Goal: Transaction & Acquisition: Book appointment/travel/reservation

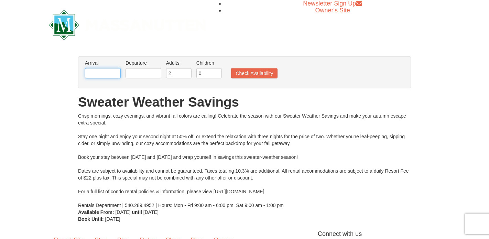
click at [110, 76] on input "text" at bounding box center [103, 73] width 36 height 10
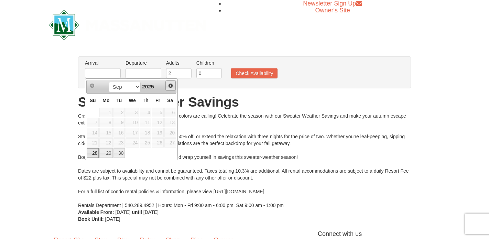
click at [173, 84] on span "Next" at bounding box center [171, 86] width 6 height 6
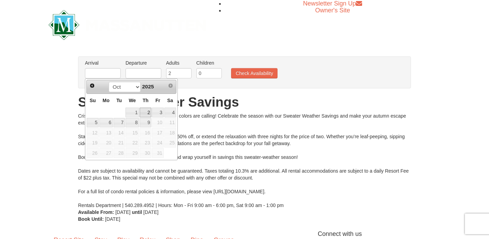
click at [147, 108] on link "2" at bounding box center [146, 113] width 12 height 10
type input "[DATE]"
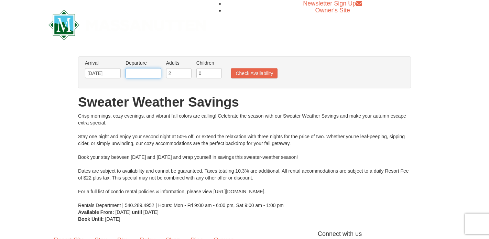
click at [141, 72] on input "text" at bounding box center [144, 73] width 36 height 10
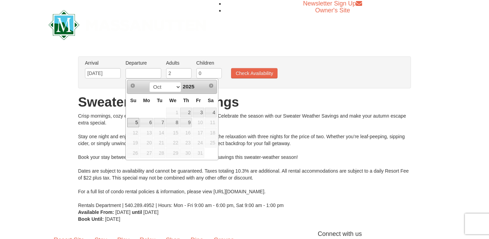
click at [133, 122] on link "5" at bounding box center [133, 123] width 12 height 10
type input "[DATE]"
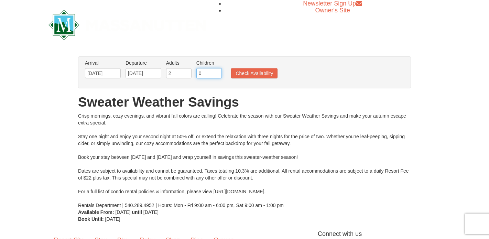
click at [203, 73] on input "0" at bounding box center [208, 73] width 25 height 10
type input "1"
click at [217, 72] on input "1" at bounding box center [208, 73] width 25 height 10
click at [255, 72] on button "Check Availability" at bounding box center [254, 73] width 46 height 10
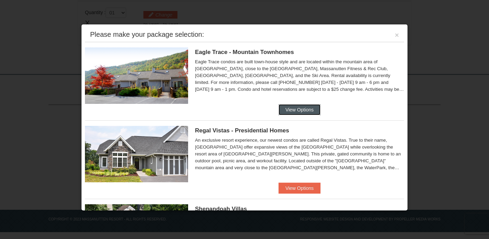
click at [295, 113] on button "View Options" at bounding box center [300, 109] width 42 height 11
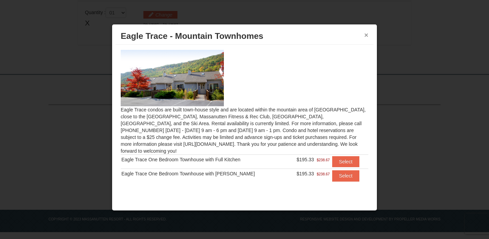
click at [367, 38] on button "×" at bounding box center [366, 35] width 4 height 7
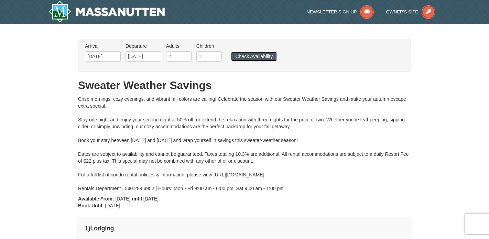
click at [238, 59] on button "Check Availability" at bounding box center [254, 57] width 46 height 10
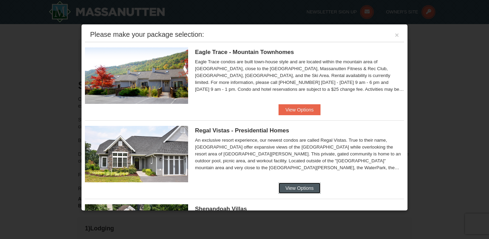
click at [293, 193] on button "View Options" at bounding box center [300, 188] width 42 height 11
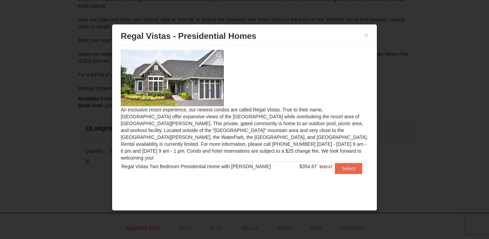
scroll to position [135, 0]
click at [368, 36] on button "×" at bounding box center [366, 35] width 4 height 7
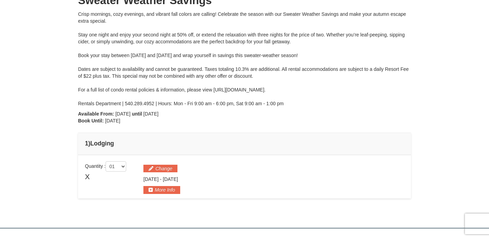
scroll to position [36, 0]
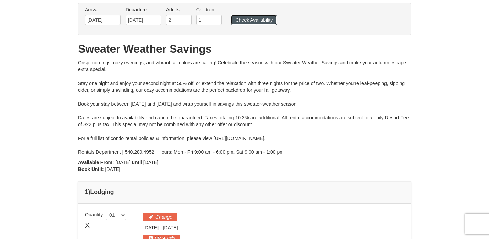
click at [265, 23] on button "Check Availability" at bounding box center [254, 20] width 46 height 10
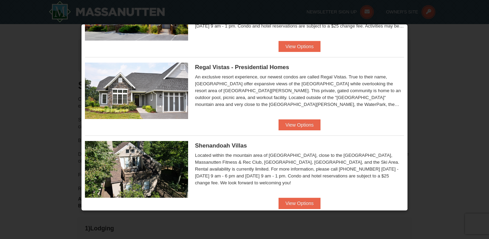
scroll to position [113, 0]
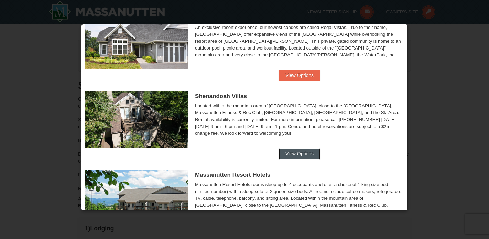
click at [288, 155] on button "View Options" at bounding box center [300, 153] width 42 height 11
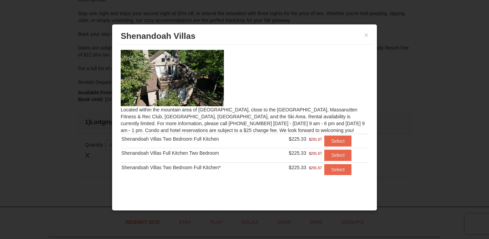
scroll to position [70, 0]
click at [365, 35] on button "×" at bounding box center [366, 35] width 4 height 7
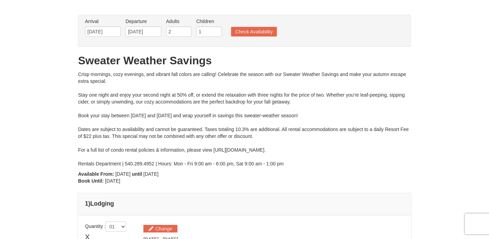
scroll to position [0, 0]
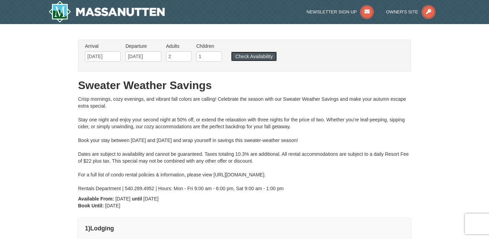
click at [263, 53] on button "Check Availability" at bounding box center [254, 57] width 46 height 10
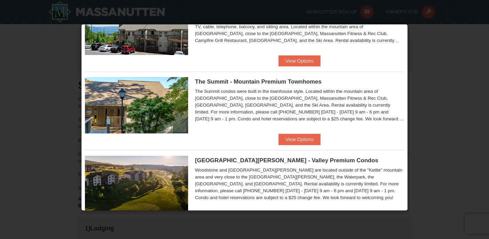
scroll to position [288, 0]
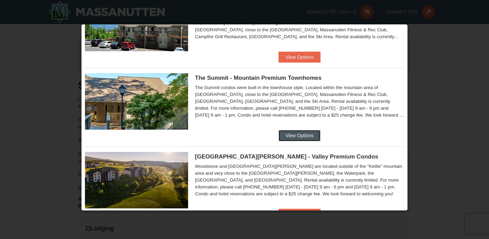
click at [289, 132] on button "View Options" at bounding box center [300, 135] width 42 height 11
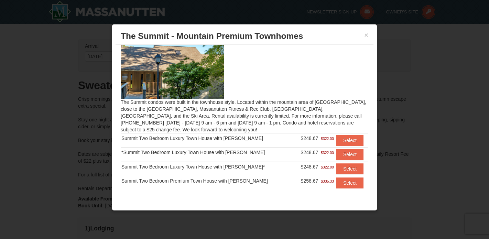
scroll to position [8, 0]
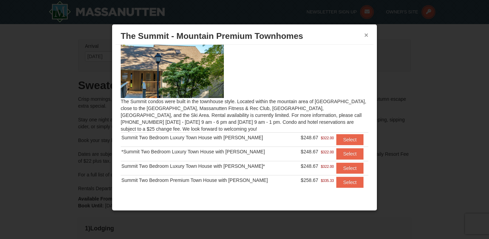
click at [367, 34] on button "×" at bounding box center [366, 35] width 4 height 7
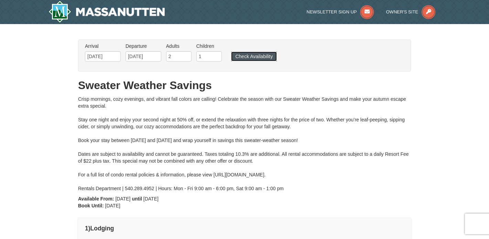
click at [264, 56] on button "Check Availability" at bounding box center [254, 57] width 46 height 10
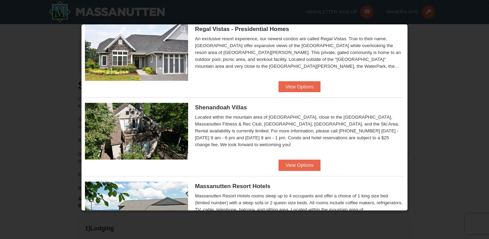
scroll to position [99, 0]
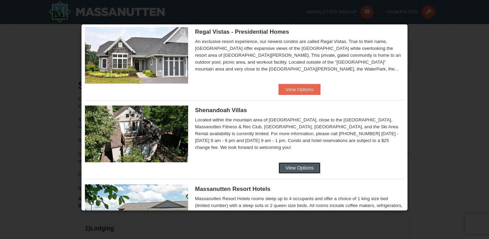
click at [291, 164] on button "View Options" at bounding box center [300, 167] width 42 height 11
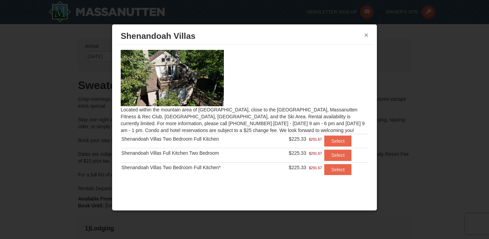
click at [368, 34] on button "×" at bounding box center [366, 35] width 4 height 7
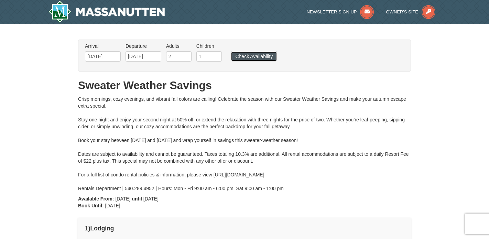
click at [267, 56] on button "Check Availability" at bounding box center [254, 57] width 46 height 10
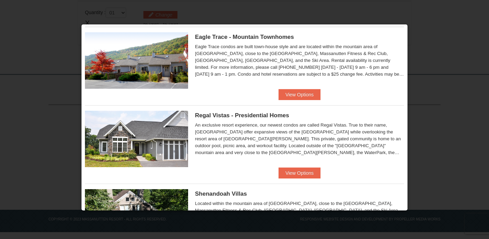
scroll to position [108, 0]
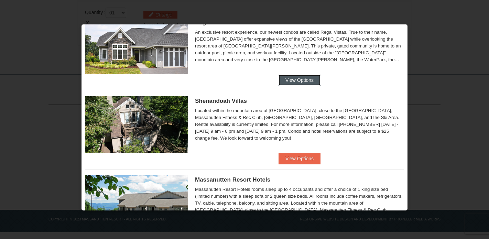
click at [291, 79] on button "View Options" at bounding box center [300, 80] width 42 height 11
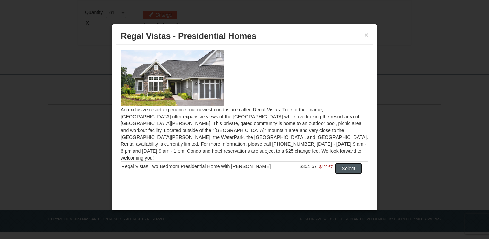
click at [350, 163] on button "Select" at bounding box center [348, 168] width 27 height 11
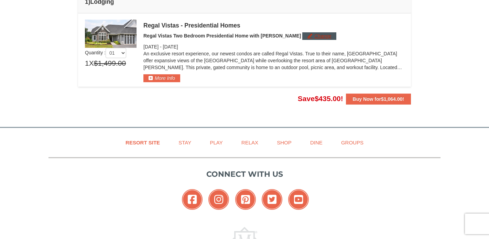
scroll to position [112, 0]
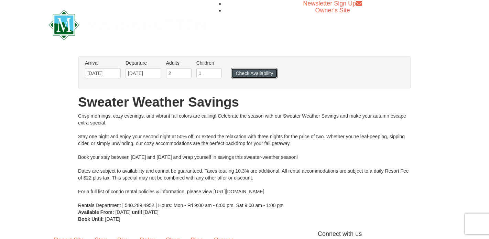
click at [270, 72] on button "Check Availability" at bounding box center [254, 73] width 46 height 10
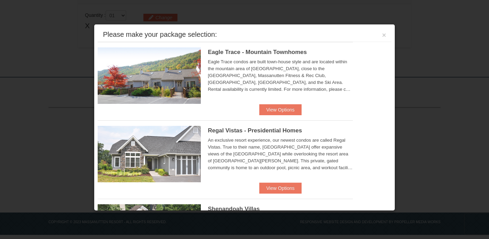
scroll to position [239, 0]
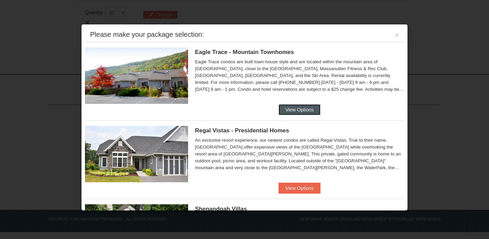
click at [289, 109] on button "View Options" at bounding box center [300, 109] width 42 height 11
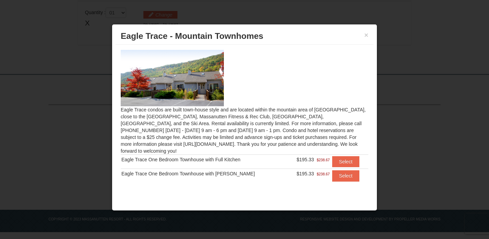
click at [62, 109] on div at bounding box center [244, 119] width 489 height 239
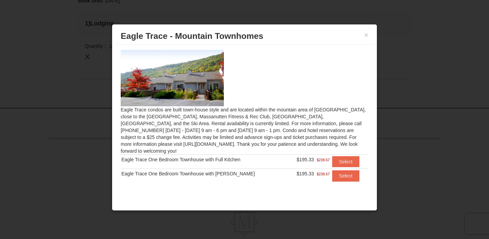
scroll to position [213, 0]
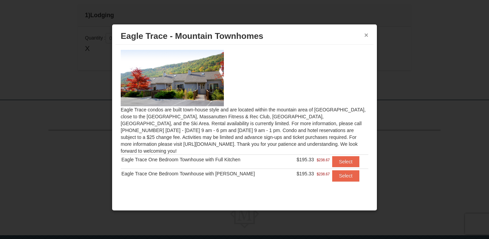
click at [365, 35] on button "×" at bounding box center [366, 35] width 4 height 7
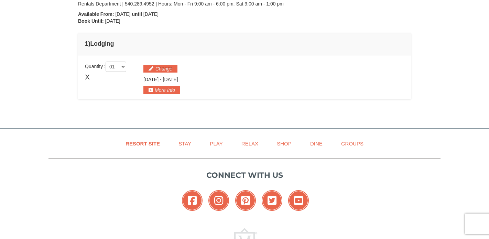
scroll to position [24, 0]
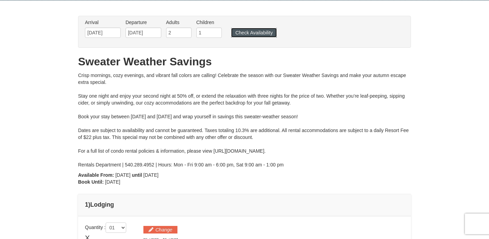
click at [258, 33] on button "Check Availability" at bounding box center [254, 33] width 46 height 10
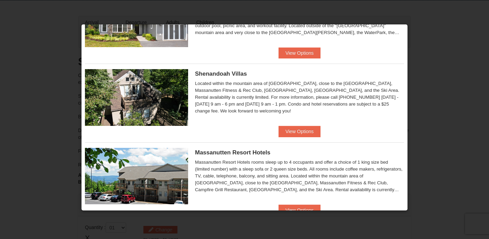
scroll to position [142, 0]
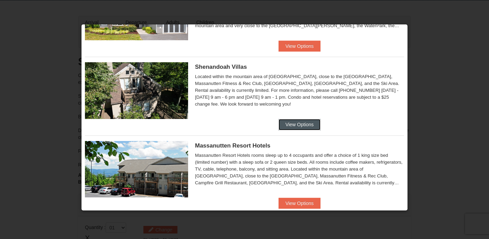
click at [309, 124] on button "View Options" at bounding box center [300, 124] width 42 height 11
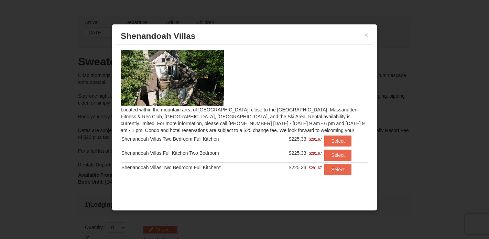
click at [369, 33] on div "× Shenandoah Villas" at bounding box center [245, 36] width 258 height 17
click at [365, 36] on button "×" at bounding box center [366, 35] width 4 height 7
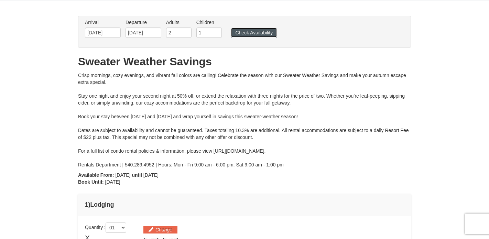
click at [264, 30] on button "Check Availability" at bounding box center [254, 33] width 46 height 10
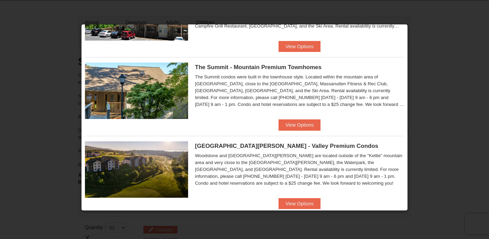
scroll to position [299, 0]
click at [304, 124] on button "View Options" at bounding box center [300, 124] width 42 height 11
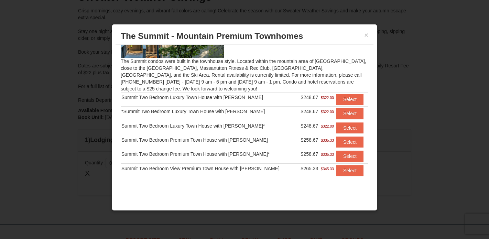
scroll to position [112, 0]
click at [226, 129] on td "Summit Two Bedroom Luxury Town House with [PERSON_NAME]*" at bounding box center [209, 128] width 176 height 14
click at [366, 35] on button "×" at bounding box center [366, 35] width 4 height 7
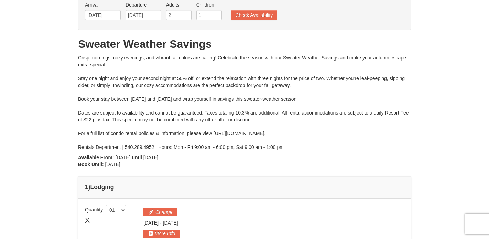
scroll to position [0, 0]
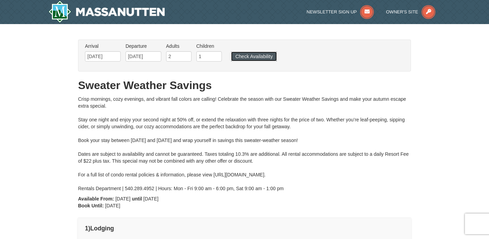
click at [247, 57] on button "Check Availability" at bounding box center [254, 57] width 46 height 10
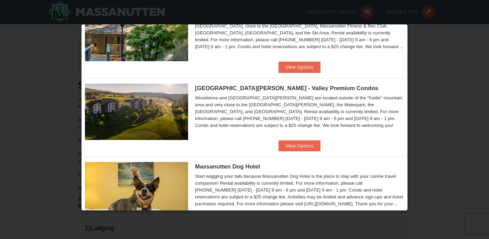
scroll to position [359, 0]
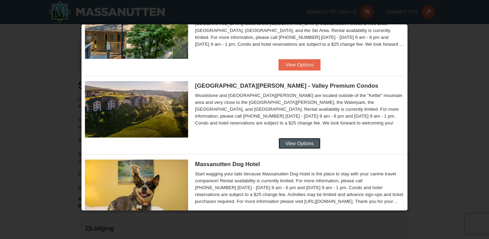
click at [299, 142] on button "View Options" at bounding box center [300, 143] width 42 height 11
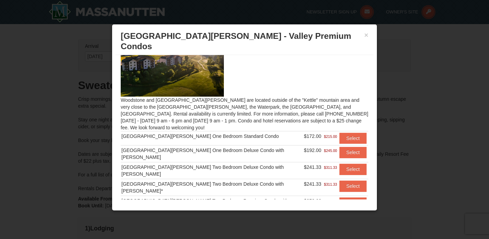
scroll to position [0, 0]
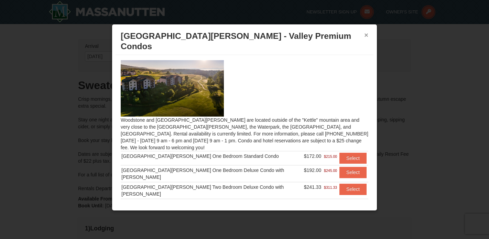
click at [365, 35] on button "×" at bounding box center [366, 35] width 4 height 7
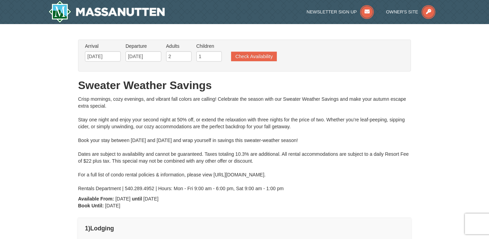
click at [246, 62] on ul "Arrival Please format dates MM/DD/YYYY Please format dates MM/DD/YYYY 10/02/202…" at bounding box center [240, 54] width 315 height 22
click at [251, 58] on button "Check Availability" at bounding box center [254, 57] width 46 height 10
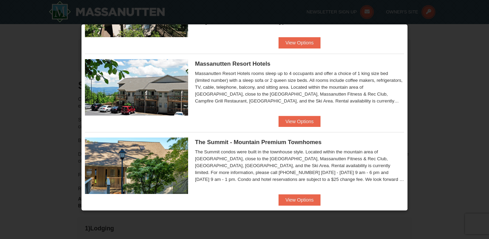
scroll to position [278, 0]
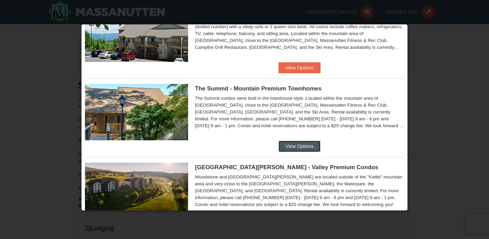
click at [291, 149] on button "View Options" at bounding box center [300, 146] width 42 height 11
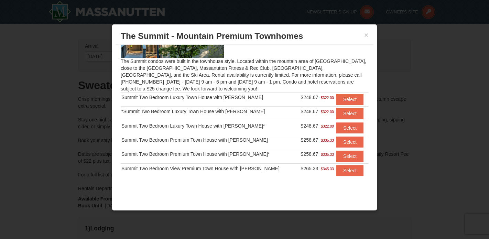
scroll to position [0, 0]
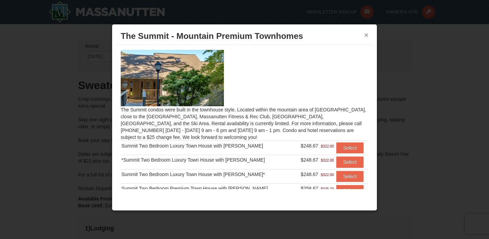
click at [367, 35] on button "×" at bounding box center [366, 35] width 4 height 7
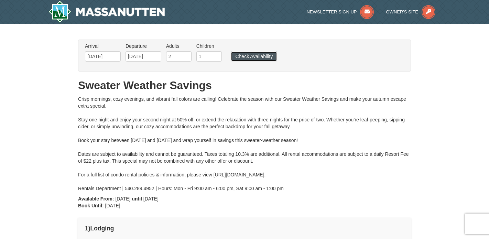
click at [258, 59] on button "Check Availability" at bounding box center [254, 57] width 46 height 10
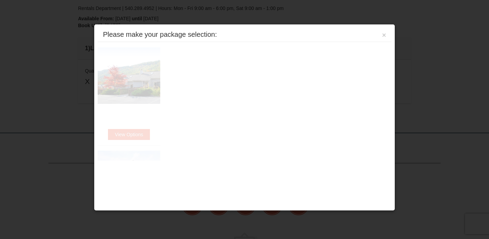
scroll to position [239, 0]
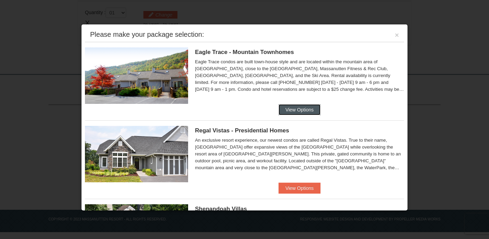
click at [292, 108] on button "View Options" at bounding box center [300, 109] width 42 height 11
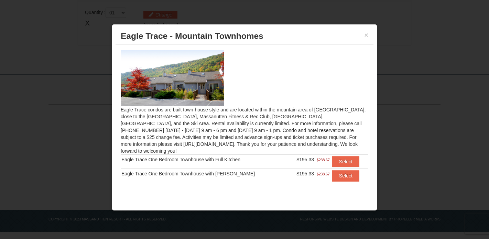
click at [401, 90] on div at bounding box center [244, 119] width 489 height 239
click at [370, 36] on div "× Eagle Trace - Mountain Townhomes" at bounding box center [245, 36] width 258 height 17
click at [368, 36] on button "×" at bounding box center [366, 35] width 4 height 7
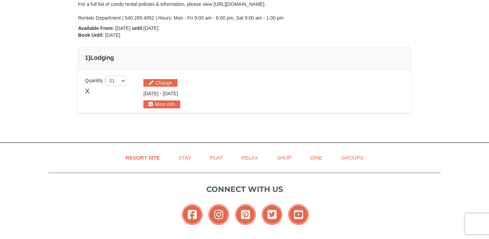
scroll to position [40, 0]
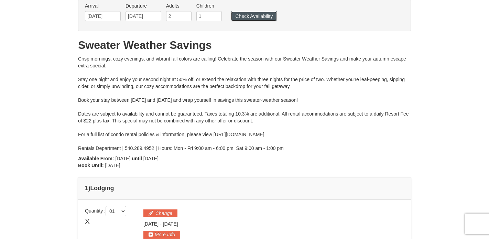
click at [251, 15] on button "Check Availability" at bounding box center [254, 16] width 46 height 10
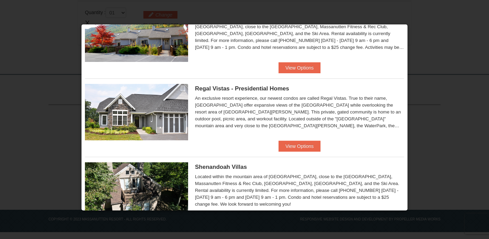
scroll to position [72, 0]
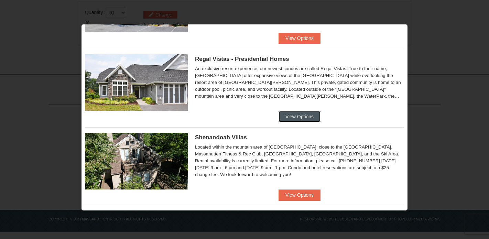
click at [298, 121] on button "View Options" at bounding box center [300, 116] width 42 height 11
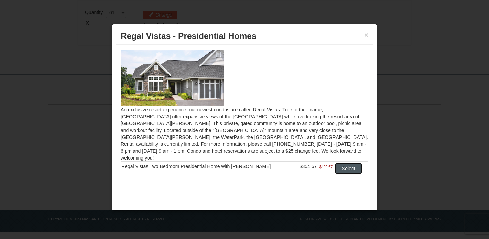
click at [342, 163] on button "Select" at bounding box center [348, 168] width 27 height 11
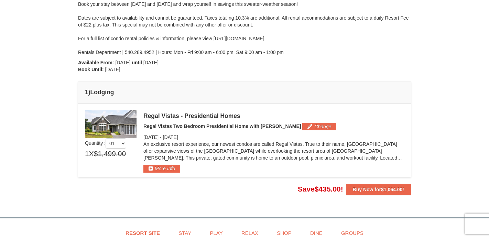
scroll to position [22, 0]
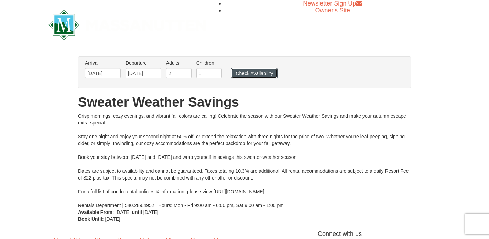
click at [250, 76] on button "Check Availability" at bounding box center [254, 73] width 46 height 10
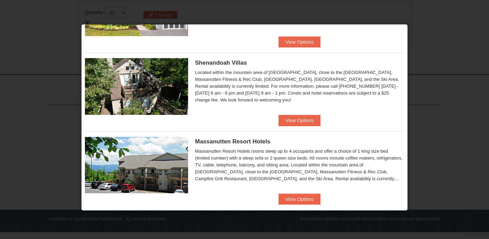
scroll to position [144, 0]
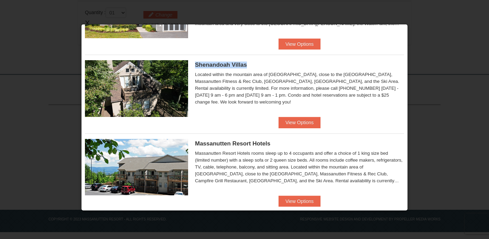
drag, startPoint x: 248, startPoint y: 63, endPoint x: 199, endPoint y: 63, distance: 48.5
click at [194, 65] on div "Shenandoah Villas Located within the mountain area of Massanutten, close to the…" at bounding box center [244, 86] width 319 height 62
copy span "Shenandoah Villas"
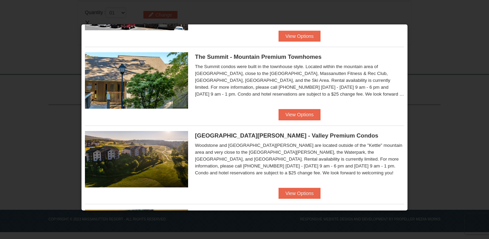
scroll to position [321, 0]
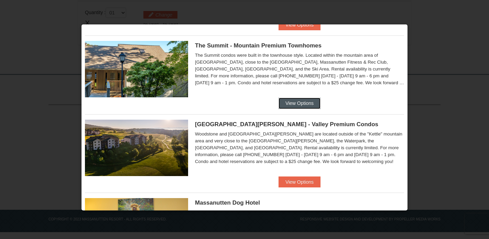
click at [291, 102] on button "View Options" at bounding box center [300, 103] width 42 height 11
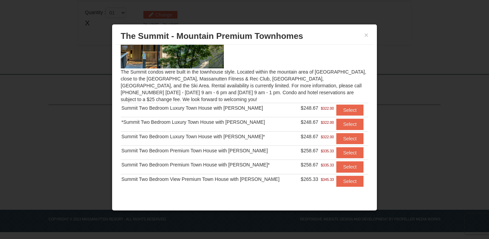
scroll to position [48, 0]
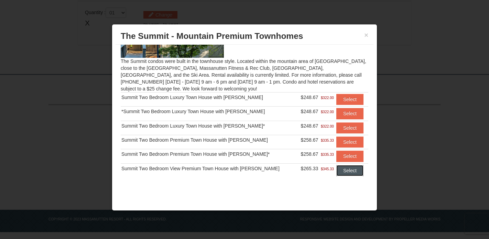
click at [346, 170] on button "Select" at bounding box center [349, 170] width 27 height 11
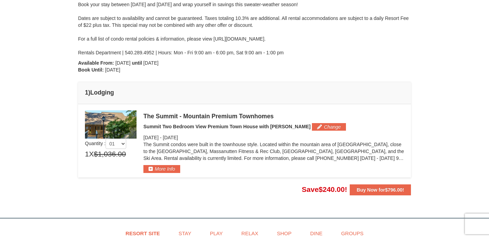
scroll to position [199, 0]
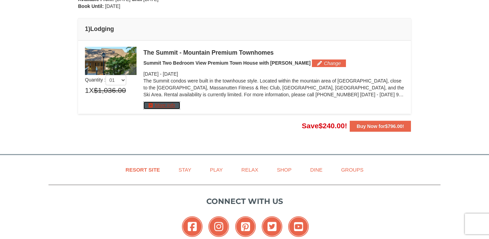
click at [153, 104] on button "More Info" at bounding box center [161, 105] width 37 height 8
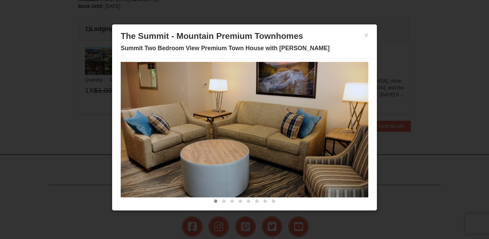
scroll to position [28, 0]
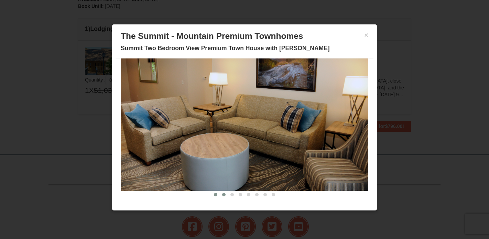
click at [222, 195] on span at bounding box center [223, 194] width 3 height 3
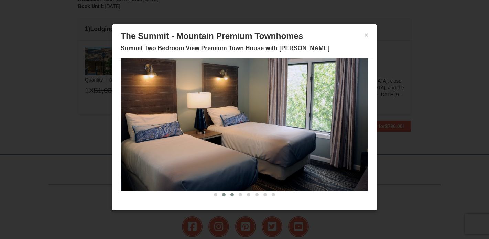
click at [230, 195] on span at bounding box center [231, 194] width 3 height 3
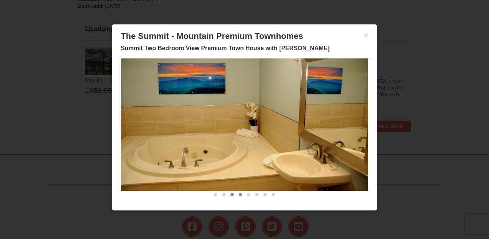
click at [238, 195] on button at bounding box center [240, 194] width 8 height 7
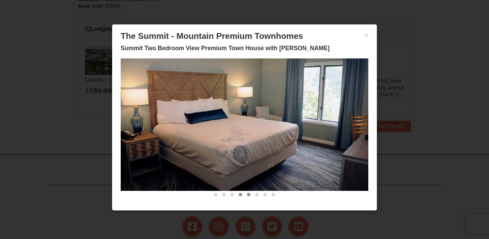
click at [247, 195] on button at bounding box center [249, 194] width 8 height 7
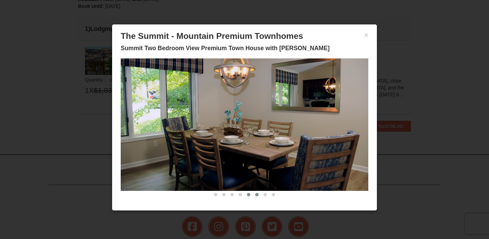
click at [254, 196] on button at bounding box center [257, 194] width 8 height 7
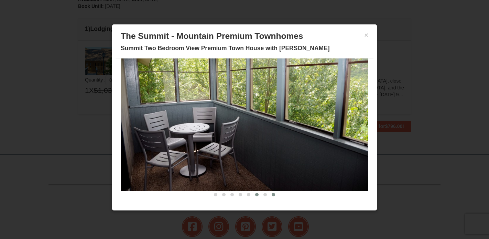
click at [270, 195] on button at bounding box center [273, 194] width 8 height 7
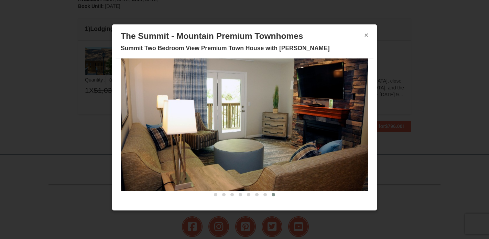
click at [364, 35] on button "×" at bounding box center [366, 35] width 4 height 7
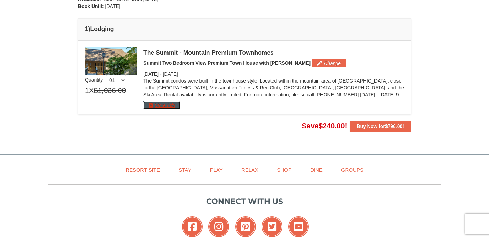
click at [167, 107] on button "More Info" at bounding box center [161, 105] width 37 height 8
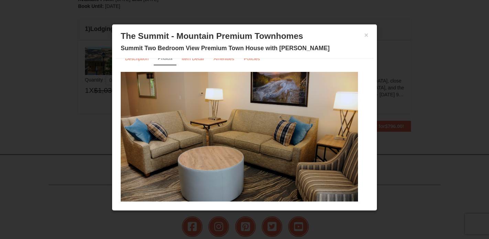
scroll to position [0, 0]
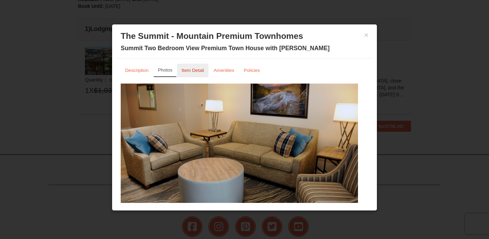
click at [194, 66] on link "Item Detail" at bounding box center [192, 70] width 31 height 13
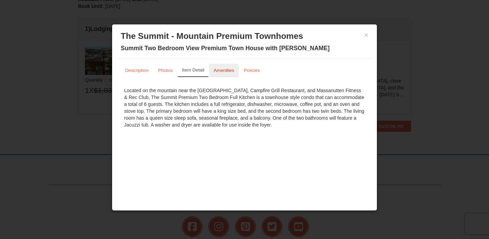
click at [227, 75] on link "Amenities" at bounding box center [224, 70] width 30 height 13
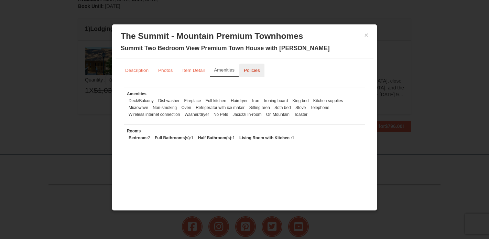
click at [263, 73] on link "Policies" at bounding box center [251, 70] width 25 height 13
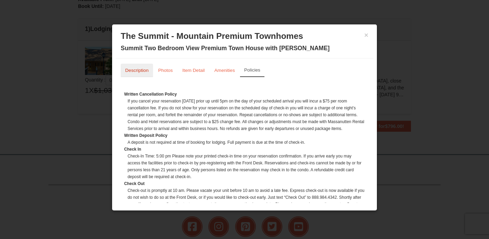
click at [144, 70] on small "Description" at bounding box center [136, 70] width 23 height 5
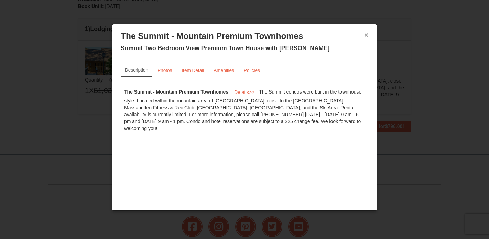
click at [365, 36] on button "×" at bounding box center [366, 35] width 4 height 7
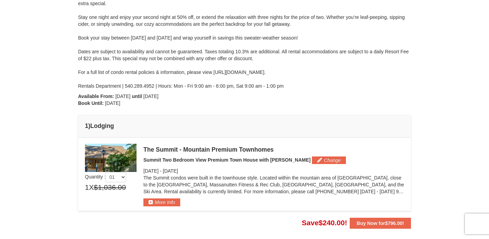
scroll to position [103, 0]
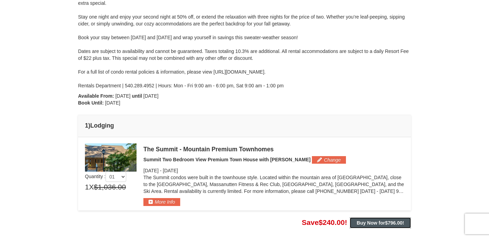
click at [383, 224] on strong "Buy Now for $796.00 !" at bounding box center [380, 223] width 47 height 6
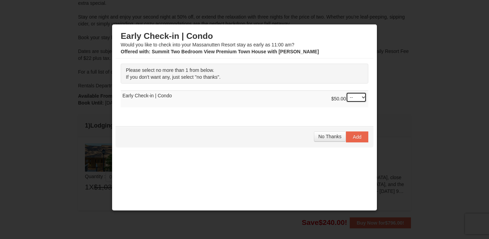
click at [352, 99] on select "-- 01" at bounding box center [356, 97] width 21 height 10
click at [324, 137] on span "No Thanks" at bounding box center [329, 137] width 23 height 6
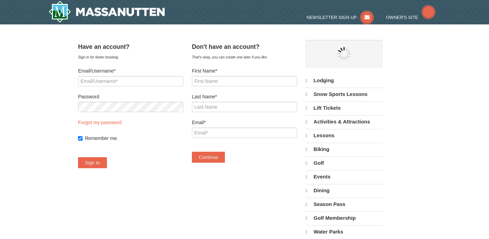
select select "9"
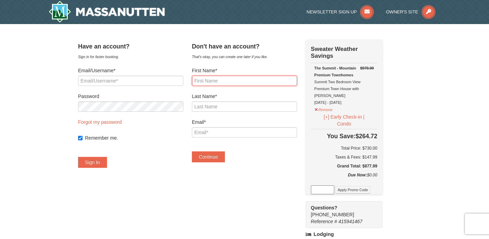
click at [220, 82] on input "First Name*" at bounding box center [244, 81] width 105 height 10
type input "natalia"
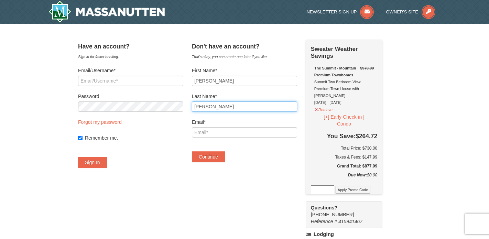
click at [227, 104] on input "Sanders" at bounding box center [244, 106] width 105 height 10
click at [226, 104] on input "Sanders" at bounding box center [244, 106] width 105 height 10
type input "parker"
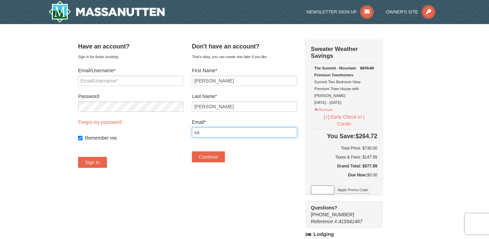
type input "s"
type input "[EMAIL_ADDRESS][DOMAIN_NAME]"
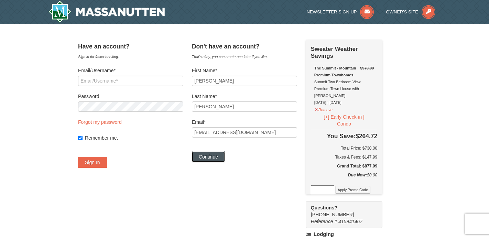
click at [213, 156] on button "Continue" at bounding box center [208, 156] width 33 height 11
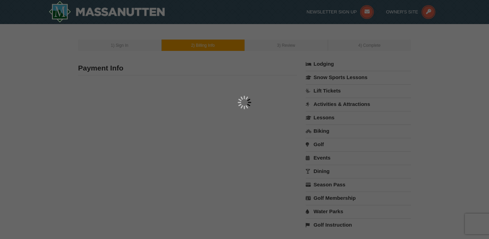
type input "[PERSON_NAME]"
type input "[EMAIL_ADDRESS][DOMAIN_NAME]"
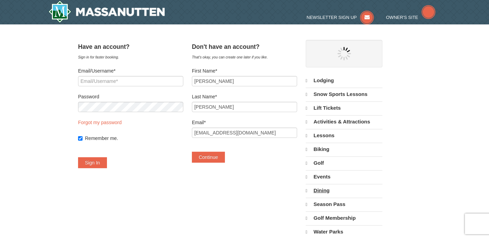
select select "9"
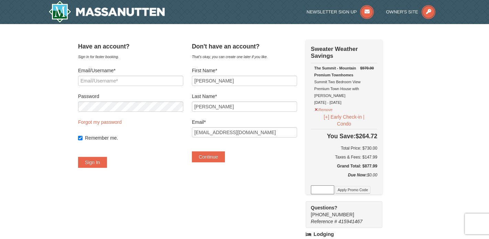
click at [428, 158] on div "× Have an account? Sign in for faster booking. Email/Username* Password Forgot …" at bounding box center [244, 217] width 489 height 386
click at [333, 105] on button "Remove" at bounding box center [323, 109] width 19 height 9
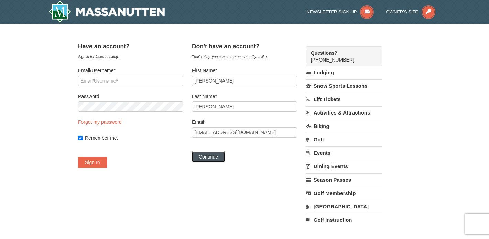
click at [225, 156] on button "Continue" at bounding box center [208, 156] width 33 height 11
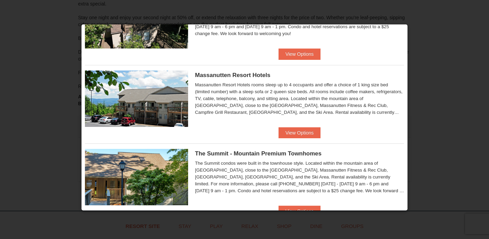
scroll to position [271, 0]
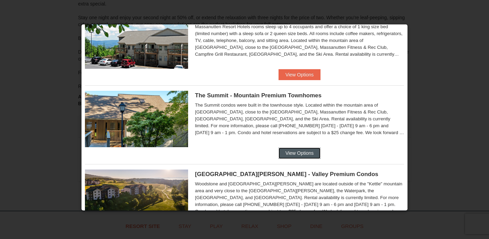
click at [302, 153] on button "View Options" at bounding box center [300, 153] width 42 height 11
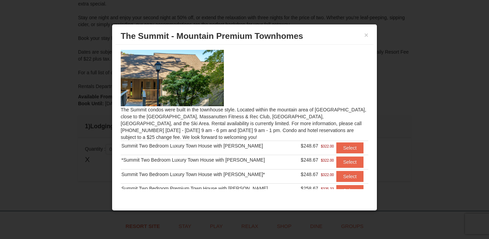
scroll to position [48, 0]
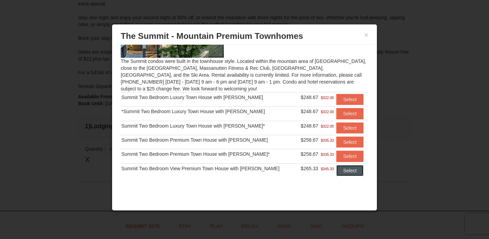
click at [336, 173] on button "Select" at bounding box center [349, 170] width 27 height 11
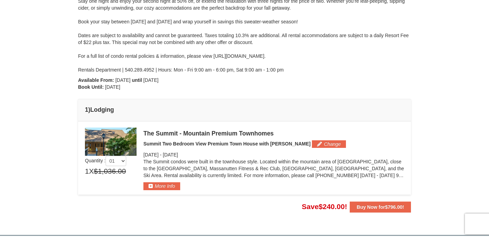
scroll to position [214, 0]
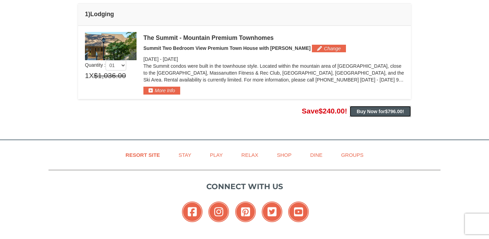
click at [396, 109] on span "$796.00" at bounding box center [394, 112] width 18 height 6
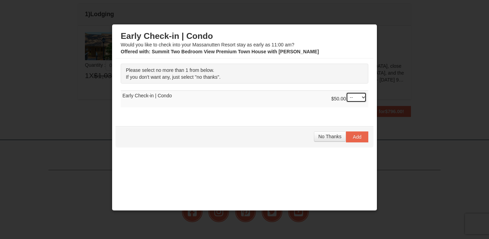
click at [357, 97] on select "-- 01" at bounding box center [356, 97] width 21 height 10
click at [322, 138] on span "No Thanks" at bounding box center [329, 137] width 23 height 6
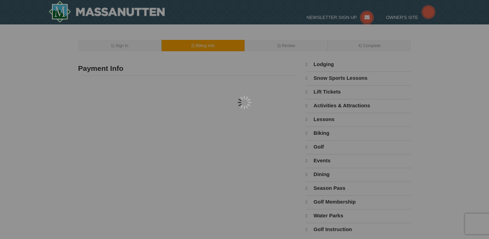
type input "[PERSON_NAME]"
type input "[EMAIL_ADDRESS][DOMAIN_NAME]"
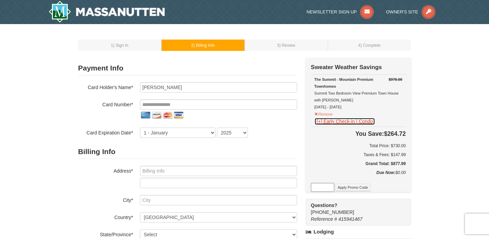
click at [349, 122] on button "[+] Early Check-in | Condo" at bounding box center [344, 122] width 61 height 8
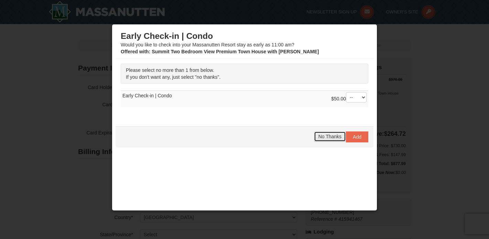
click at [321, 140] on button "No Thanks" at bounding box center [330, 136] width 32 height 10
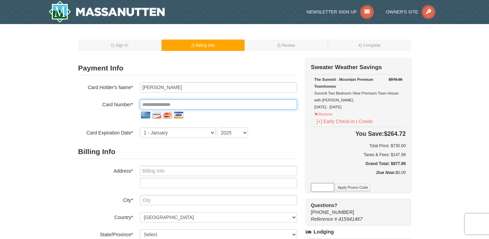
click at [169, 107] on input "tel" at bounding box center [218, 104] width 157 height 10
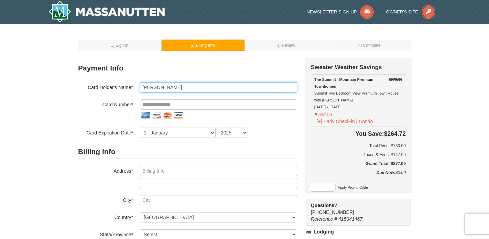
type input "natalia sanders"
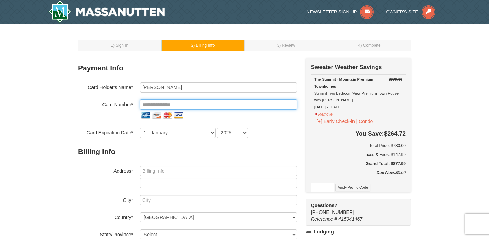
type input "**********"
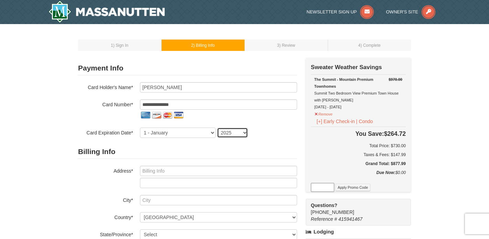
select select "2029"
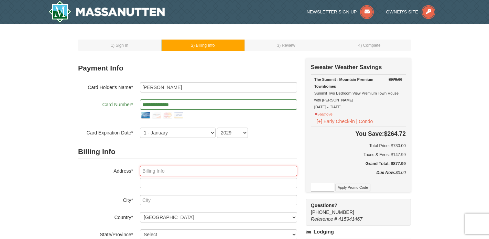
click at [182, 169] on input "text" at bounding box center [218, 171] width 157 height 10
type input "815 W Lancaster Road"
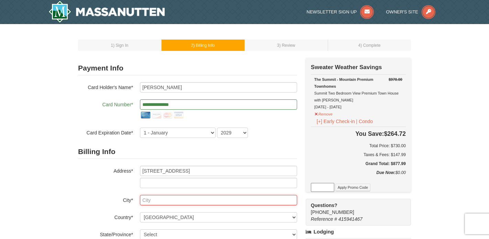
type input "Richmond"
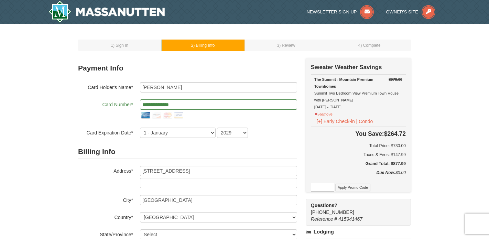
select select "VA"
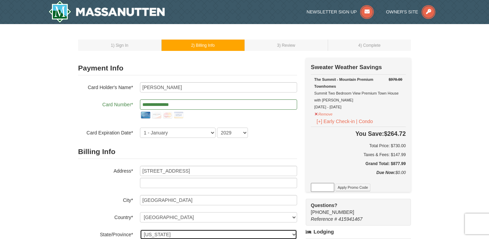
type input "23222"
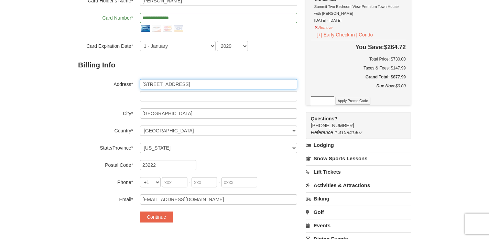
scroll to position [93, 0]
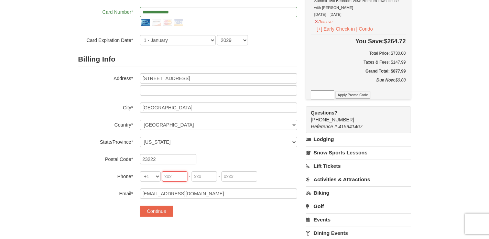
click at [183, 177] on input "tel" at bounding box center [174, 176] width 25 height 10
type input "757"
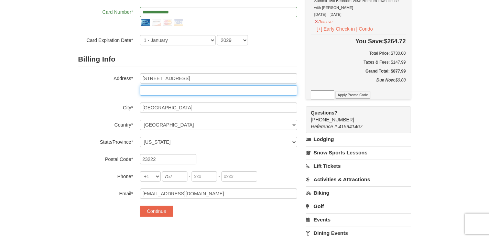
type input "1a"
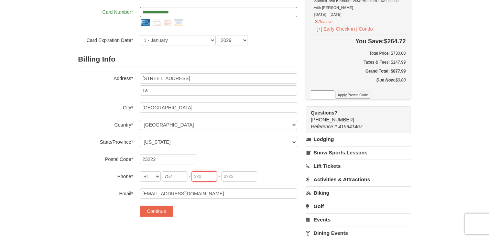
type input "927"
type input "0609"
drag, startPoint x: 160, startPoint y: 215, endPoint x: 196, endPoint y: 57, distance: 161.3
click at [161, 215] on button "Continue" at bounding box center [156, 211] width 33 height 11
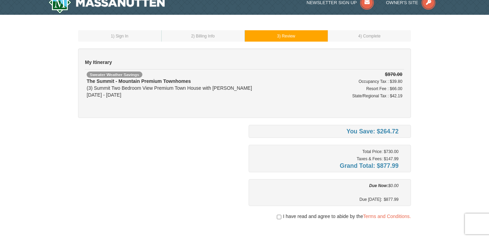
scroll to position [43, 0]
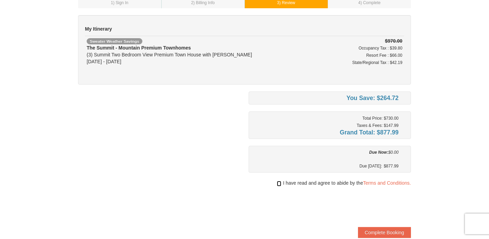
click at [277, 184] on input "checkbox" at bounding box center [279, 184] width 4 height 6
checkbox input "true"
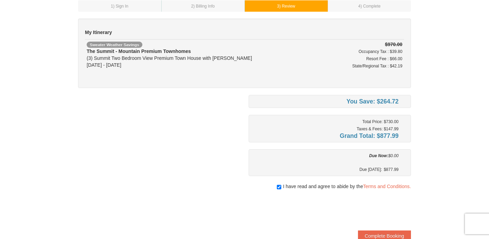
scroll to position [41, 0]
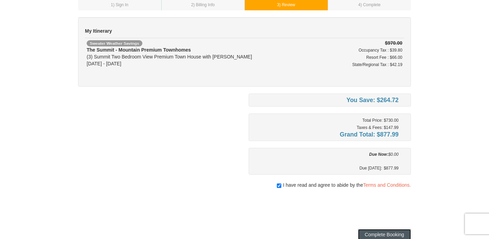
click at [376, 232] on button "Complete Booking" at bounding box center [384, 234] width 53 height 11
